Goal: Task Accomplishment & Management: Use online tool/utility

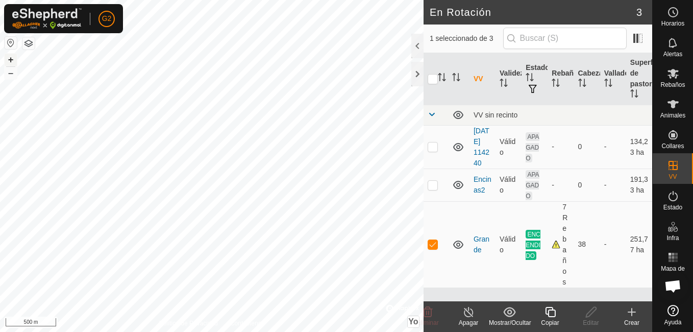
click at [11, 61] on button "+" at bounding box center [11, 60] width 12 height 12
click at [434, 189] on p-checkbox at bounding box center [433, 185] width 10 height 8
checkbox input "true"
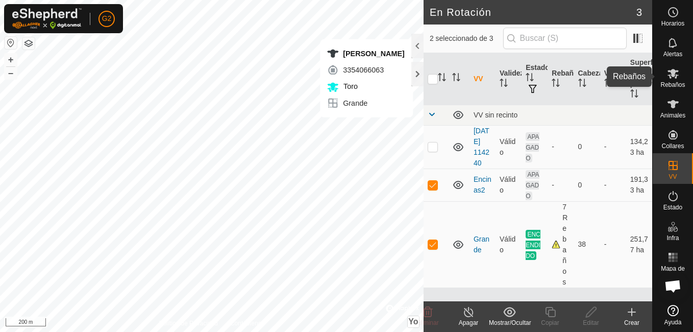
click at [671, 76] on icon at bounding box center [673, 73] width 12 height 12
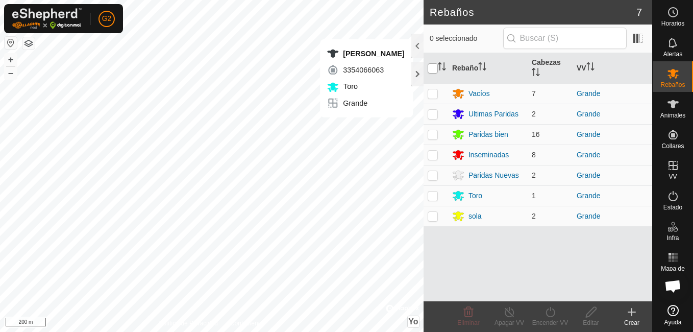
click at [432, 66] on input "checkbox" at bounding box center [433, 68] width 10 height 10
checkbox input "true"
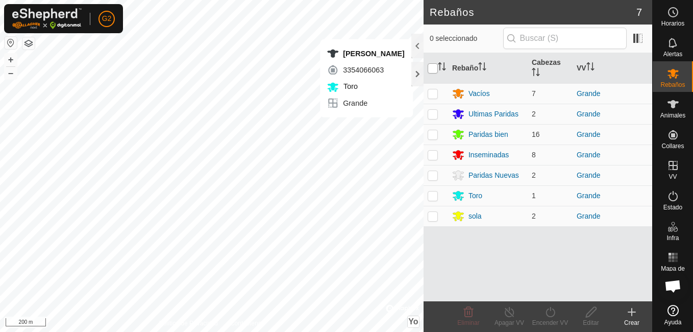
checkbox input "true"
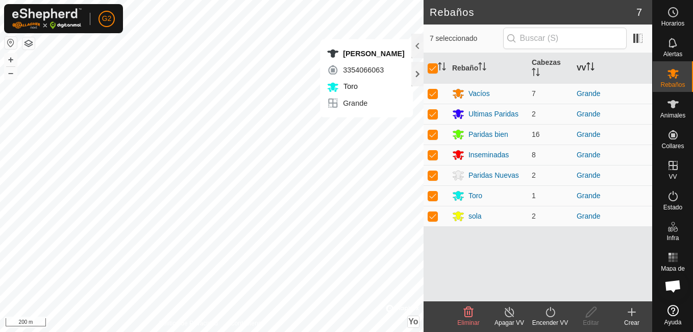
click at [593, 63] on icon "Activar para ordenar" at bounding box center [591, 66] width 8 height 8
click at [509, 315] on icon at bounding box center [509, 312] width 13 height 12
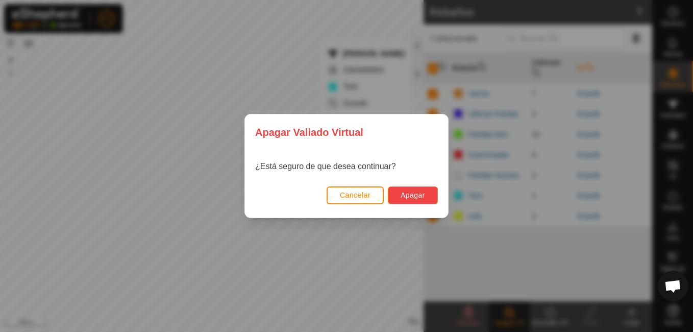
click at [424, 195] on span "Apagar" at bounding box center [413, 195] width 25 height 8
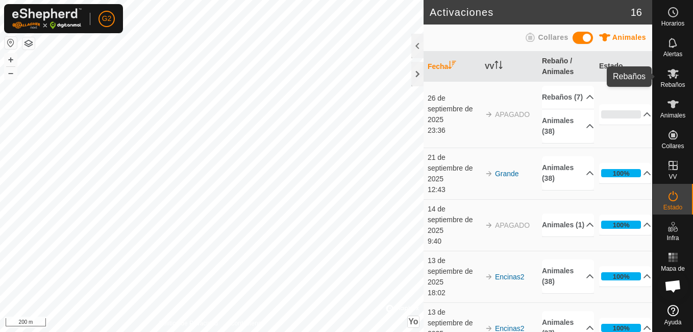
click at [668, 67] on icon at bounding box center [673, 73] width 12 height 12
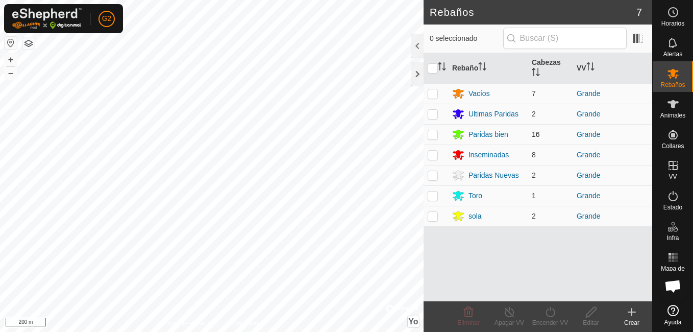
click at [432, 130] on p-checkbox at bounding box center [433, 134] width 10 height 8
checkbox input "true"
click at [588, 313] on icon at bounding box center [591, 312] width 10 height 10
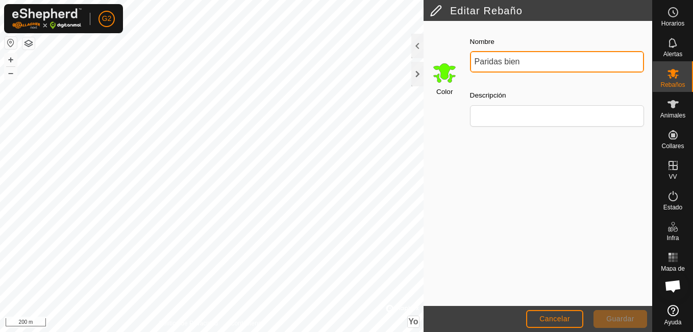
click at [538, 56] on input "Paridas bien" at bounding box center [557, 61] width 174 height 21
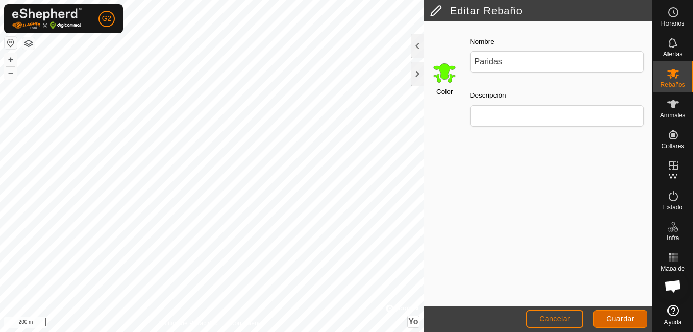
click at [629, 319] on span "Guardar" at bounding box center [621, 319] width 28 height 8
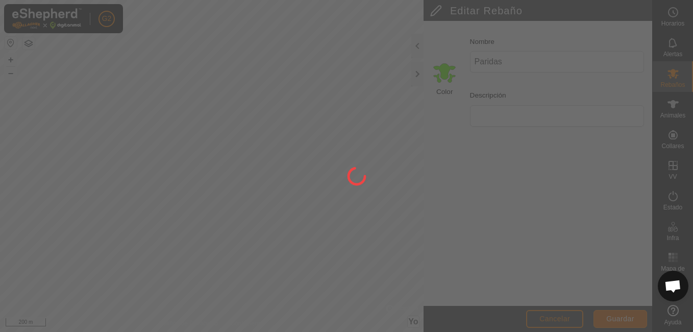
type input "Paridas bien"
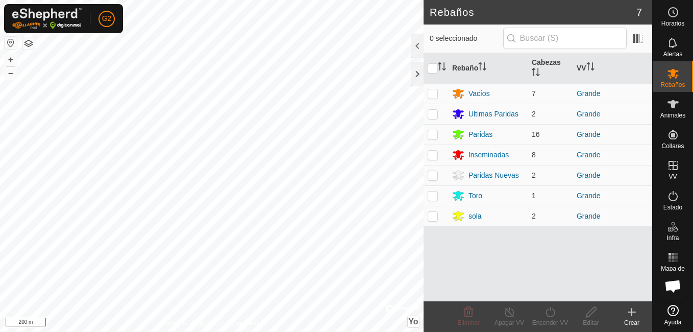
click at [467, 188] on td "Toro" at bounding box center [488, 195] width 80 height 20
click at [467, 190] on div "Toro" at bounding box center [487, 195] width 71 height 12
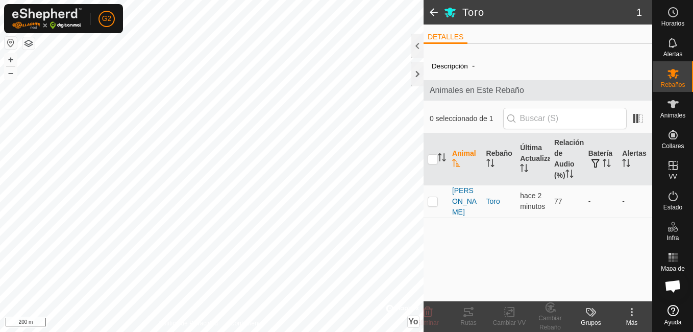
click at [495, 226] on div "Descripción - Animales en Este Rebaño 0 seleccionado de 1 Animal Rebaño Última …" at bounding box center [538, 177] width 229 height 250
click at [398, 249] on div "Toro 1 DETALLES Descripción - Animales en Este Rebaño 0 seleccionado de 1 Anima…" at bounding box center [326, 166] width 653 height 332
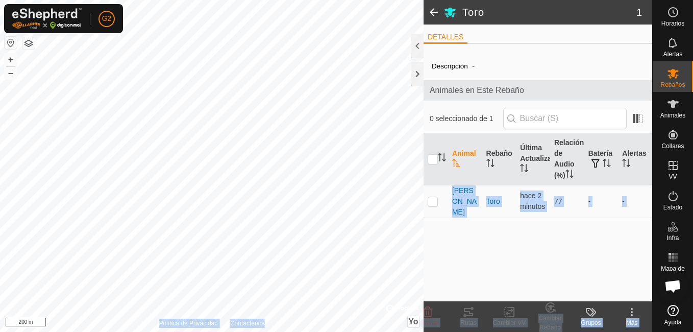
click at [508, 251] on div "Descripción - Animales en Este Rebaño 0 seleccionado de 1 Animal Rebaño Última …" at bounding box center [538, 177] width 229 height 250
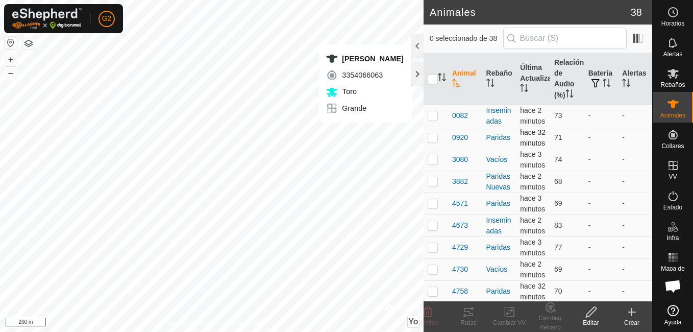
checkbox input "true"
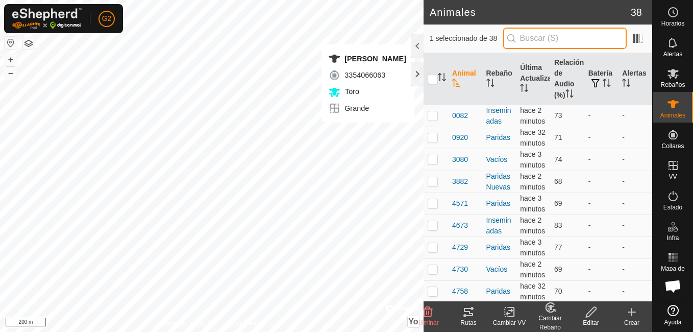
click at [541, 33] on input "text" at bounding box center [565, 38] width 124 height 21
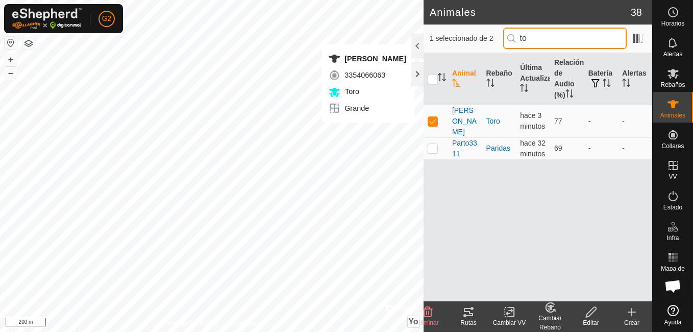
type input "to"
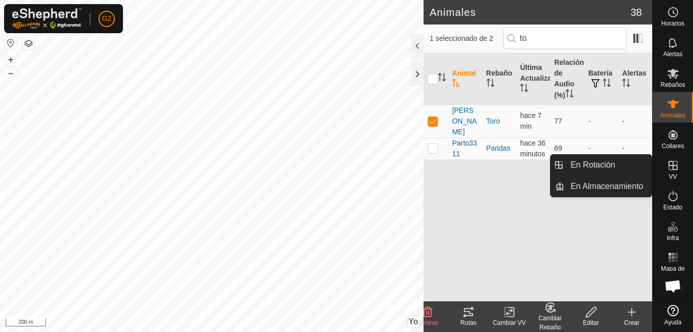
click at [672, 172] on es-virtualpaddocks-svg-icon at bounding box center [673, 165] width 18 height 16
click at [635, 164] on link "En Rotación" at bounding box center [608, 165] width 87 height 20
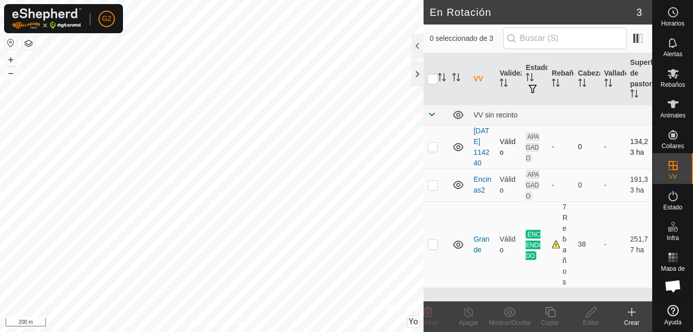
click at [435, 151] on p-checkbox at bounding box center [433, 146] width 10 height 8
checkbox input "true"
click at [435, 189] on p-checkbox at bounding box center [433, 185] width 10 height 8
click at [429, 189] on p-checkbox at bounding box center [433, 185] width 10 height 8
checkbox input "false"
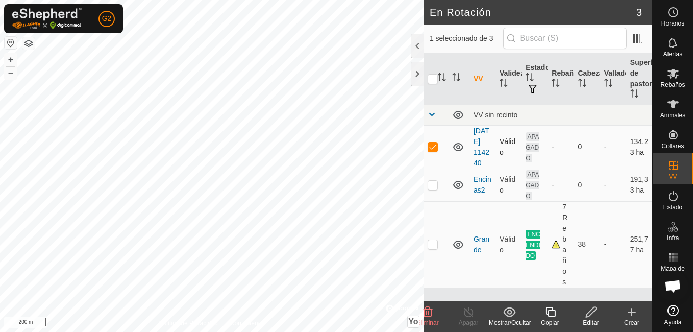
click at [435, 151] on p-checkbox at bounding box center [433, 146] width 10 height 8
checkbox input "false"
click at [430, 189] on p-checkbox at bounding box center [433, 185] width 10 height 8
checkbox input "true"
click at [597, 317] on icon at bounding box center [591, 312] width 13 height 12
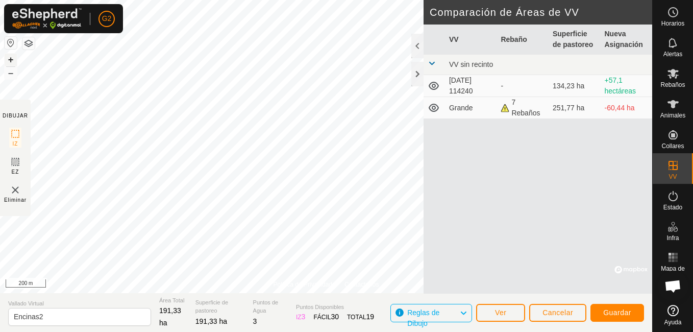
click at [10, 56] on button "+" at bounding box center [11, 60] width 12 height 12
click at [12, 63] on button "+" at bounding box center [11, 60] width 12 height 12
click at [434, 173] on div "Política de Privacidad Contáctenos Estado: APAGADO Tipo: Zona de Inclusión + – …" at bounding box center [326, 166] width 653 height 332
click at [622, 316] on span "Guardar" at bounding box center [618, 312] width 28 height 8
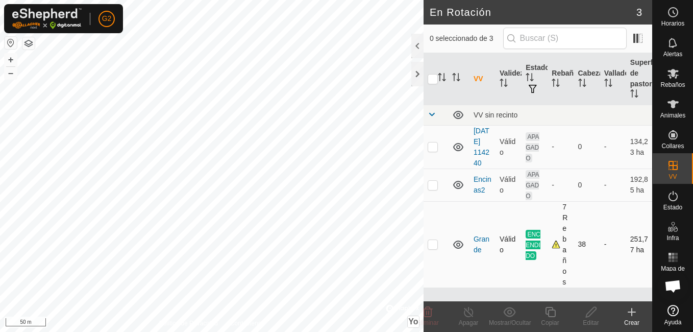
click at [431, 245] on p-checkbox at bounding box center [433, 244] width 10 height 8
checkbox input "true"
click at [549, 315] on icon at bounding box center [550, 312] width 13 height 12
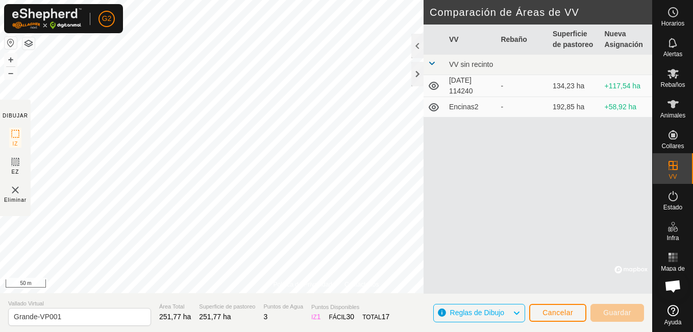
click at [379, 322] on div "G2 Horarios Alertas Rebaños Animales Collares VV Estado Infra Mapa de Calor Ayu…" at bounding box center [346, 166] width 693 height 332
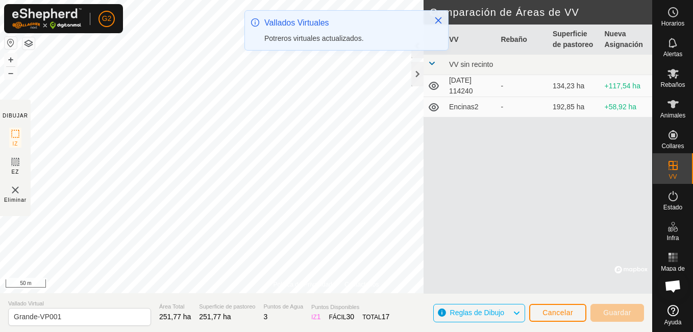
click at [432, 252] on div "Política de Privacidad Contáctenos Estado: APAGADO Tipo: Zona de Inclusión + – …" at bounding box center [326, 166] width 653 height 332
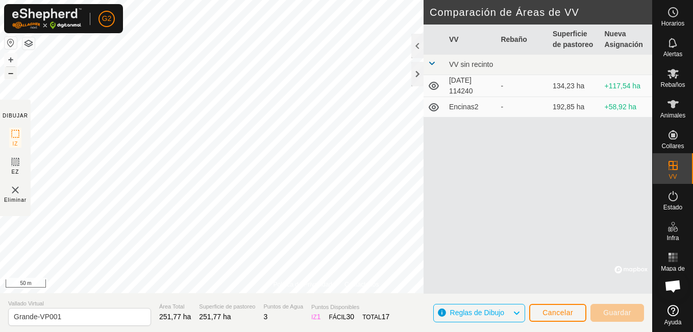
click at [11, 74] on button "–" at bounding box center [11, 73] width 12 height 12
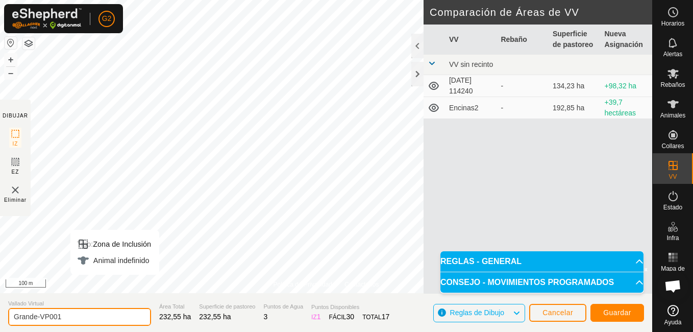
click at [98, 311] on input "Grande-VP001" at bounding box center [79, 317] width 143 height 18
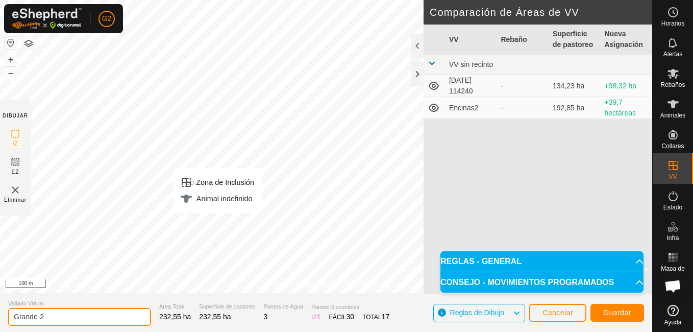
type input "Grande-2"
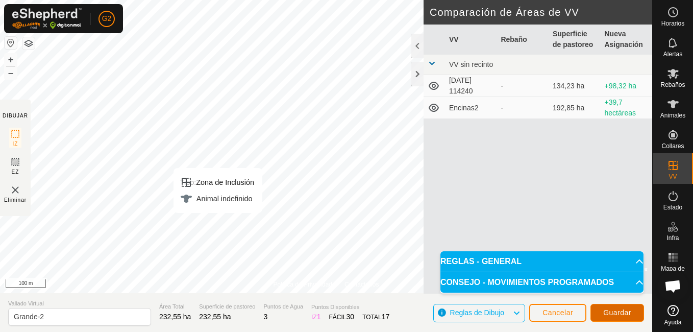
click at [618, 314] on span "Guardar" at bounding box center [618, 312] width 28 height 8
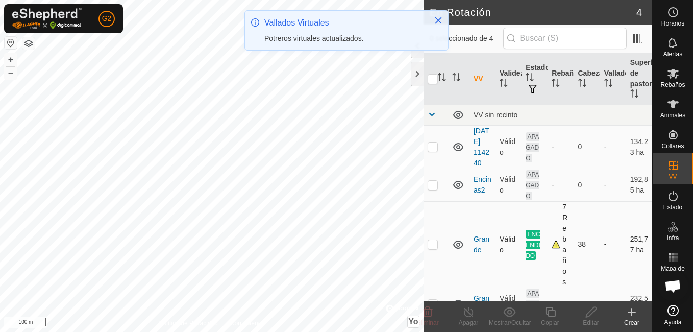
click at [436, 248] on p-checkbox at bounding box center [433, 244] width 10 height 8
checkbox input "true"
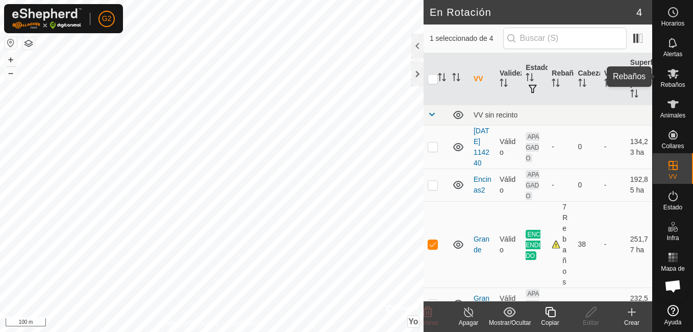
click at [670, 82] on span "Rebaños" at bounding box center [673, 85] width 25 height 6
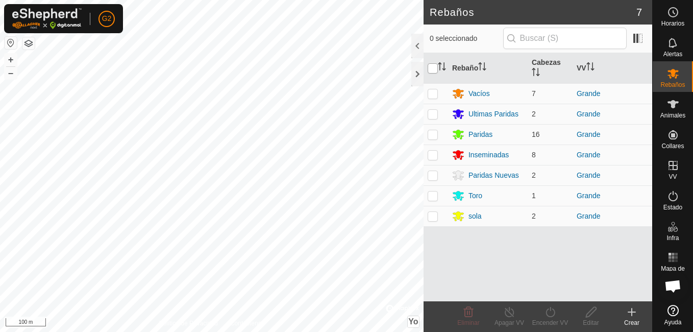
click at [432, 67] on input "checkbox" at bounding box center [433, 68] width 10 height 10
checkbox input "true"
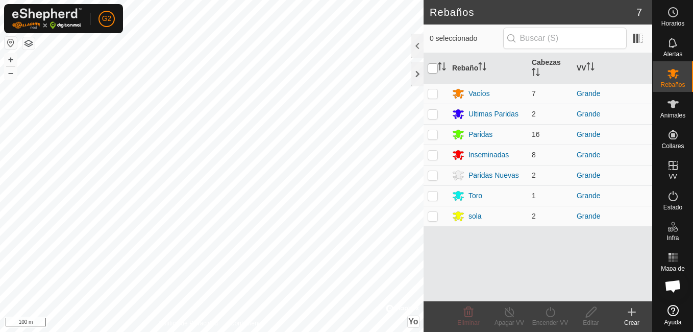
checkbox input "true"
click at [543, 316] on turn-on-svg-icon at bounding box center [550, 312] width 41 height 12
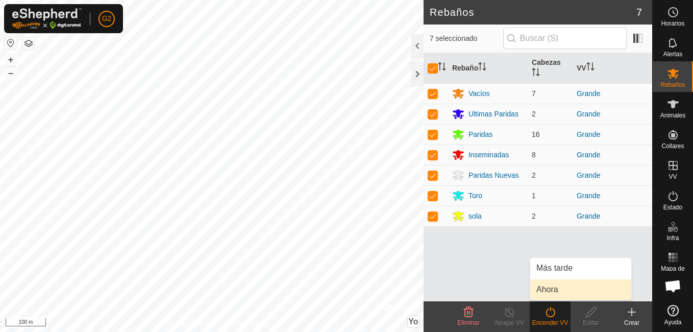
click at [557, 284] on link "Ahora" at bounding box center [581, 289] width 101 height 20
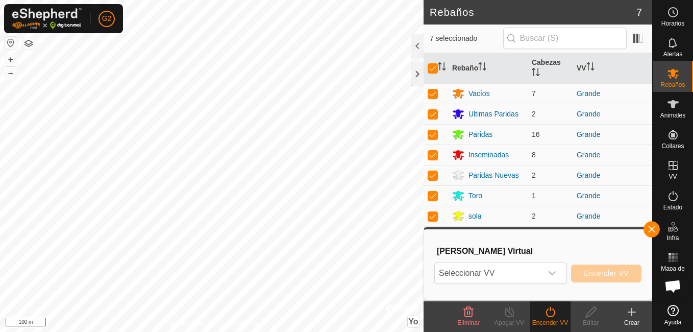
click at [677, 107] on icon at bounding box center [673, 104] width 12 height 12
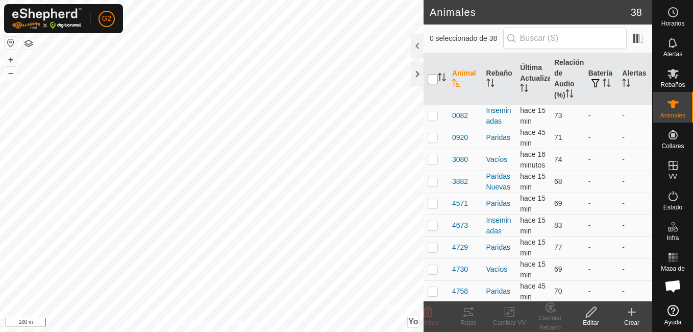
click at [435, 78] on input "checkbox" at bounding box center [433, 79] width 10 height 10
checkbox input "true"
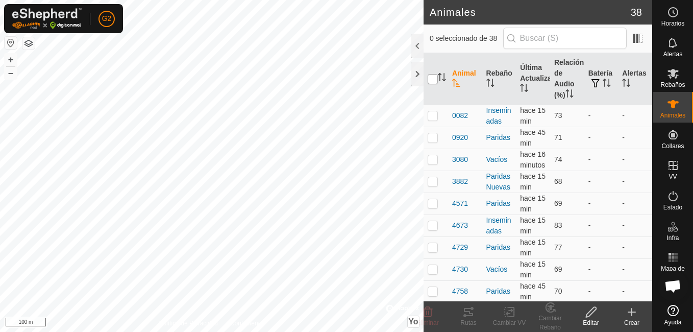
checkbox input "true"
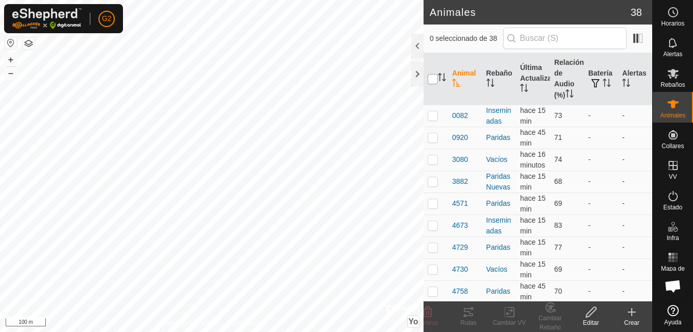
checkbox input "true"
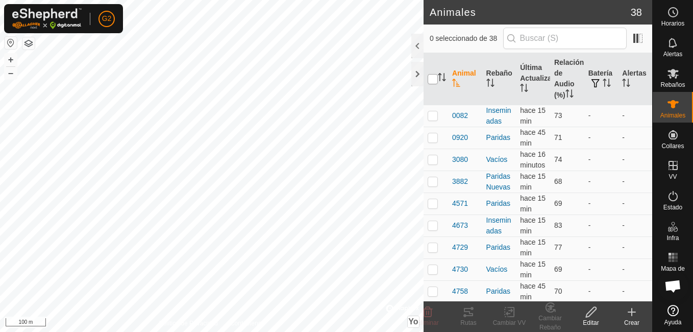
checkbox input "true"
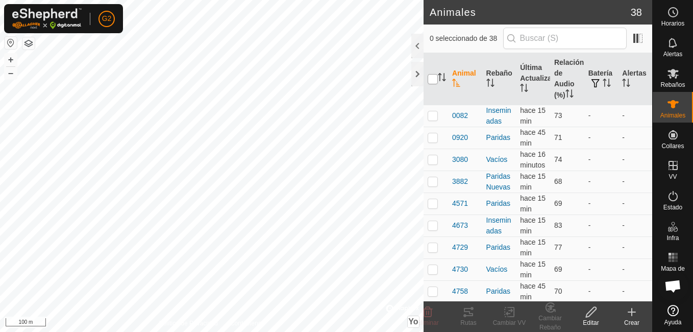
checkbox input "true"
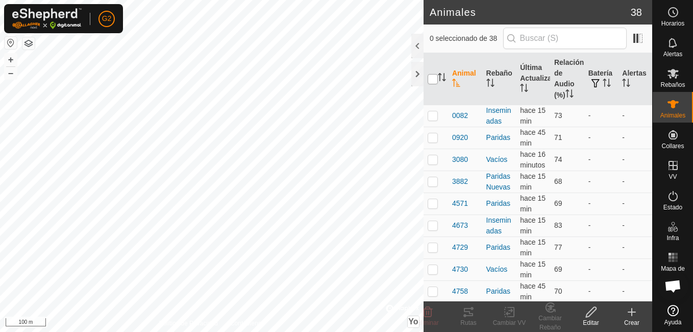
checkbox input "true"
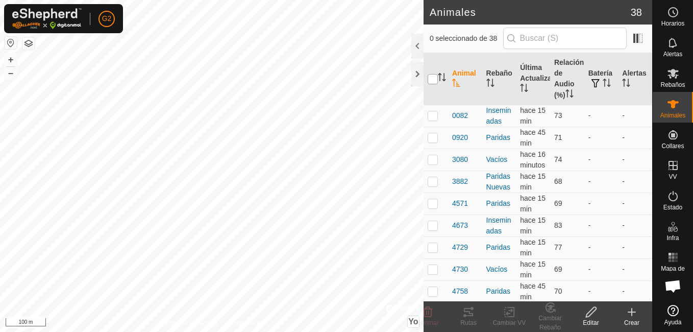
checkbox input "true"
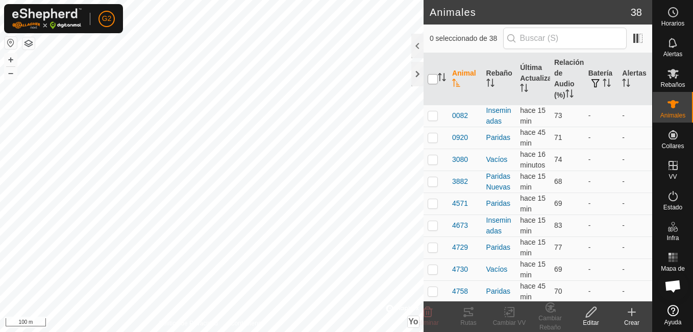
checkbox input "true"
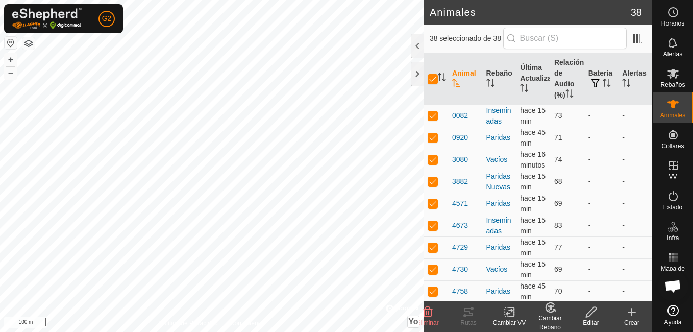
click at [513, 320] on div "Cambiar VV" at bounding box center [509, 322] width 41 height 9
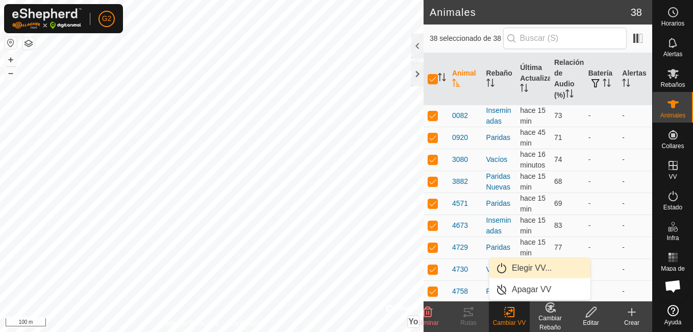
click at [523, 266] on link "Elegir VV..." at bounding box center [540, 268] width 101 height 20
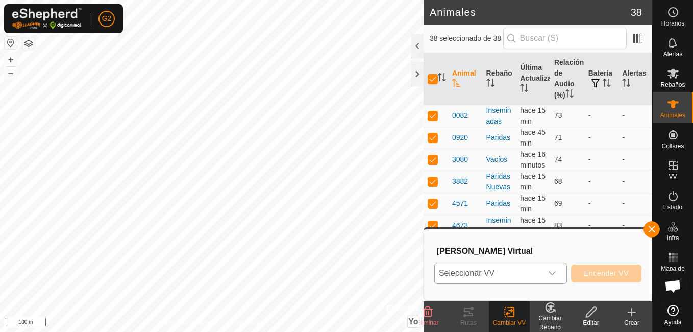
click at [552, 280] on div "Disparador desplegable" at bounding box center [552, 273] width 20 height 20
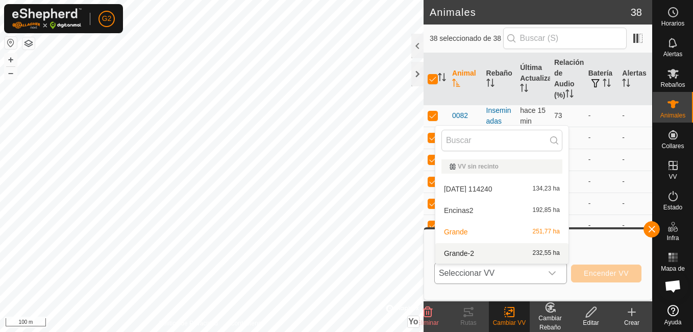
click at [496, 250] on li "Grande-2 232,55 ha" at bounding box center [502, 253] width 133 height 20
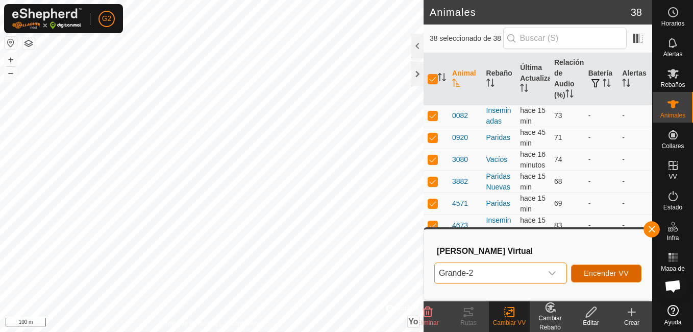
click at [606, 274] on span "Encender VV" at bounding box center [606, 273] width 45 height 8
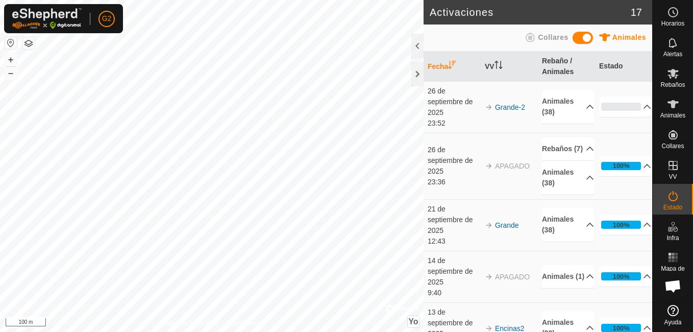
click at [431, 219] on div "Activaciones 17 Animales Collares Fecha VV Rebaño / Animales Estado [DATE] 23:5…" at bounding box center [326, 166] width 653 height 332
